Goal: Task Accomplishment & Management: Complete application form

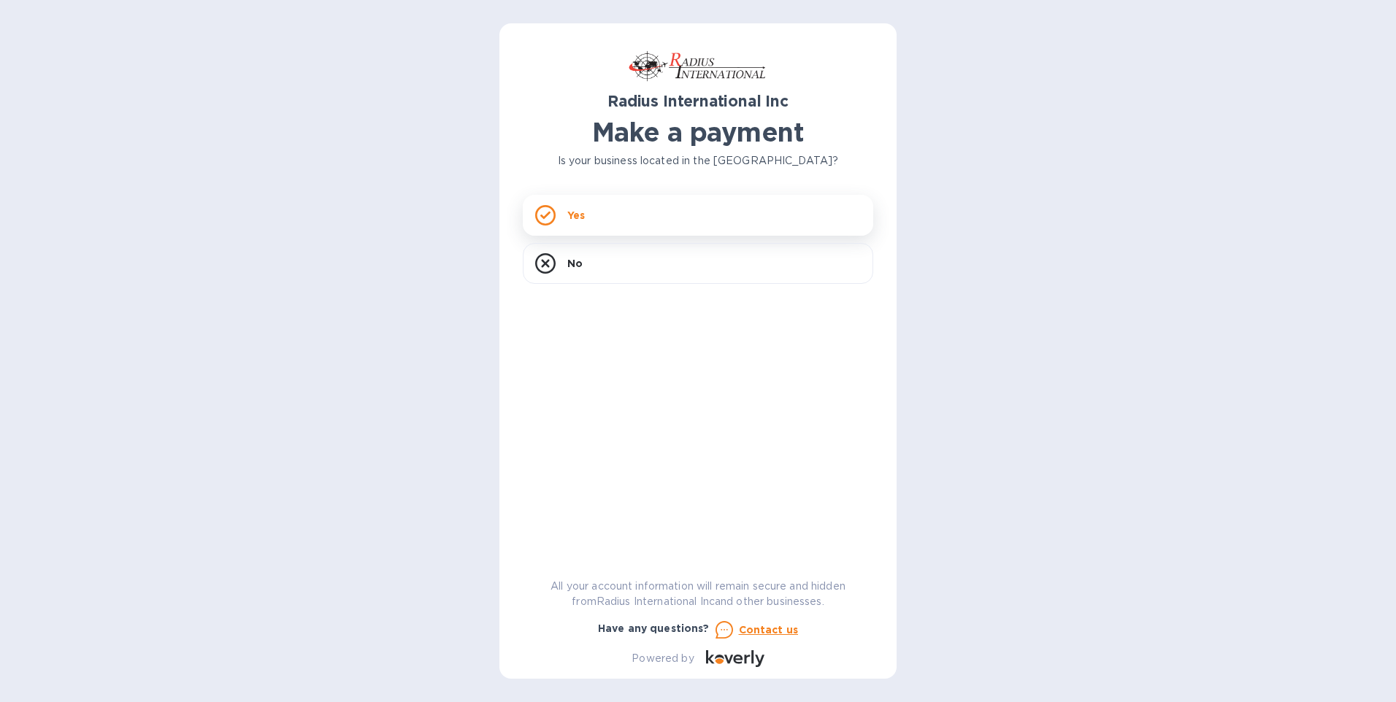
click at [630, 211] on div "Yes" at bounding box center [698, 215] width 350 height 41
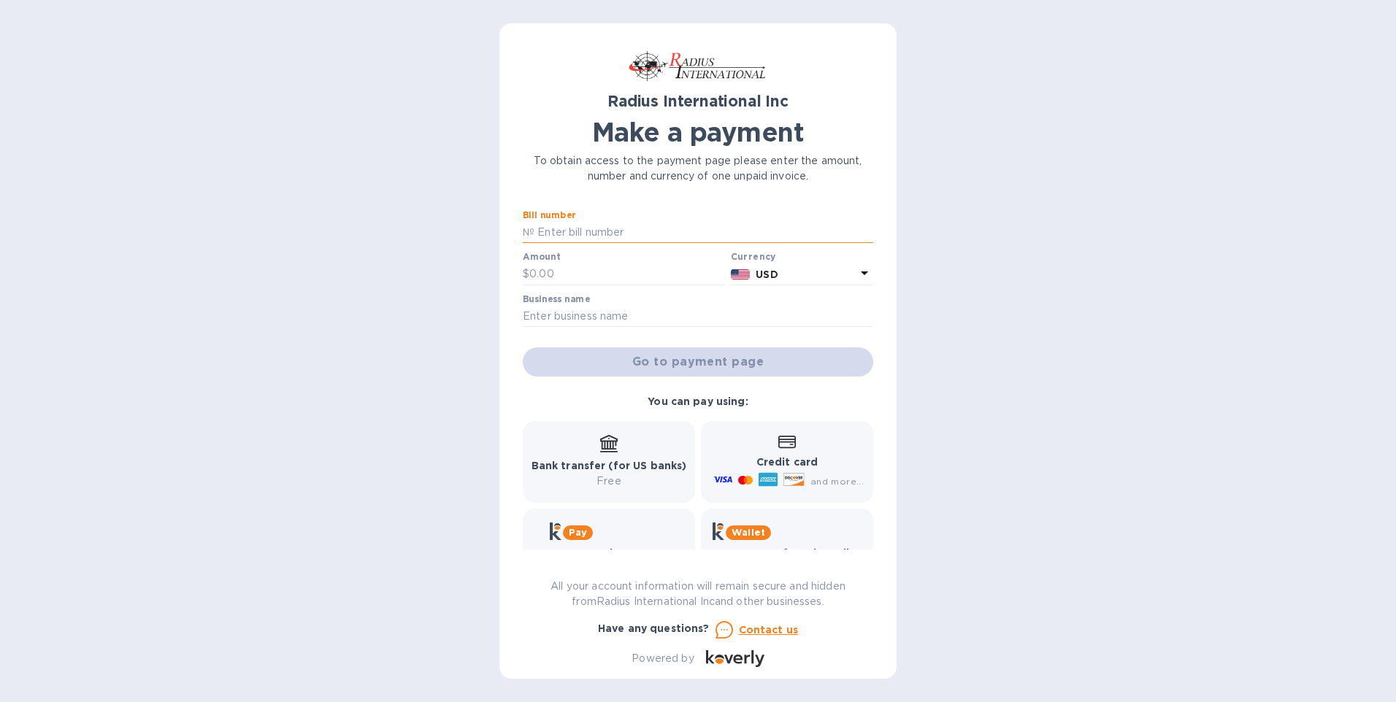
click at [620, 223] on input "text" at bounding box center [703, 233] width 339 height 22
type input "s"
type input "S"
type input "SSI00096509"
type input "58,692.71"
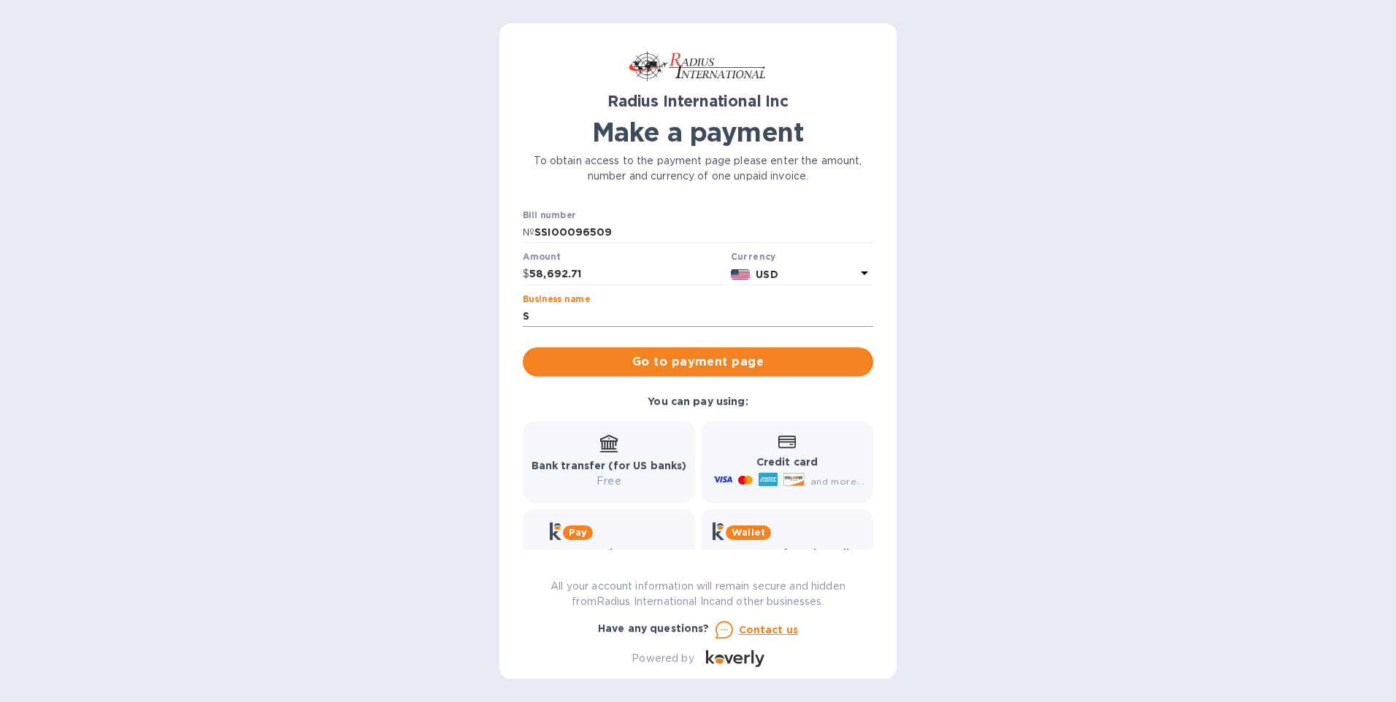
type input "[PERSON_NAME] ENGINEERING INC"
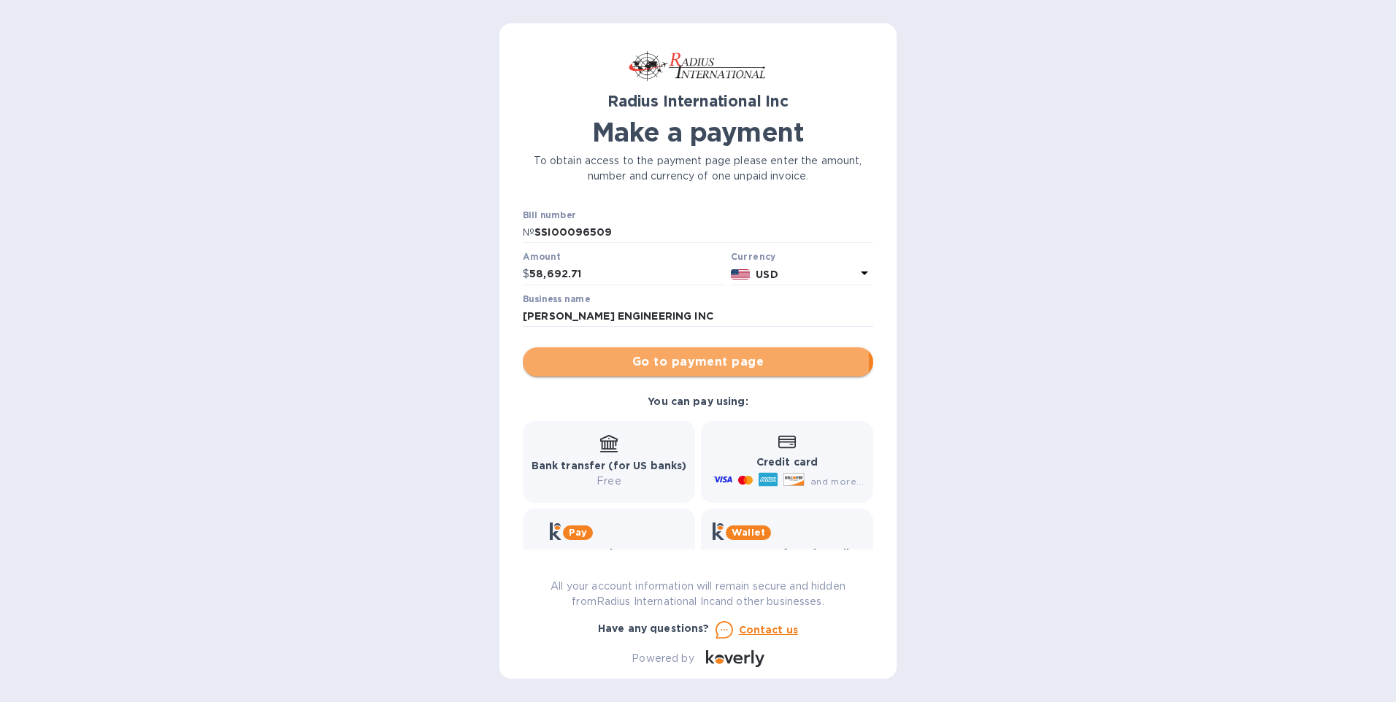
click at [568, 362] on span "Go to payment page" at bounding box center [697, 362] width 327 height 18
